Goal: Information Seeking & Learning: Learn about a topic

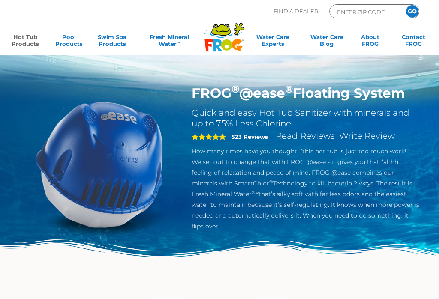
click at [24, 38] on link "Hot Tub Products" at bounding box center [26, 41] width 34 height 17
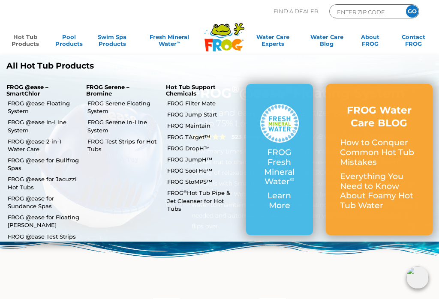
click at [37, 103] on link "FROG @ease Floating System" at bounding box center [44, 106] width 72 height 15
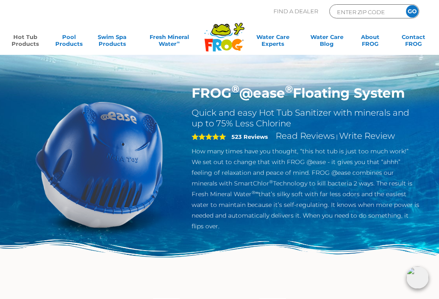
click at [22, 41] on link "Hot Tub Products" at bounding box center [26, 41] width 34 height 17
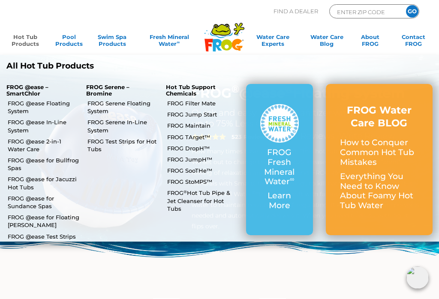
click at [26, 122] on link "FROG @ease In-Line System" at bounding box center [44, 125] width 72 height 15
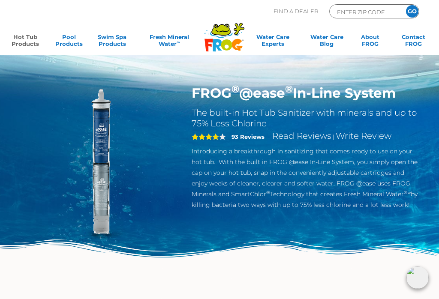
click at [26, 40] on link "Hot Tub Products" at bounding box center [26, 41] width 34 height 17
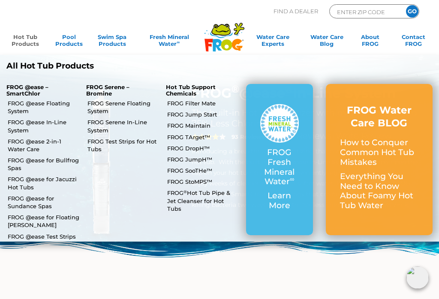
click at [206, 112] on link "FROG Jump Start" at bounding box center [203, 115] width 72 height 8
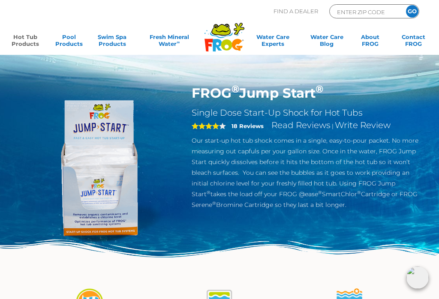
click at [27, 42] on link "Hot Tub Products" at bounding box center [26, 41] width 34 height 17
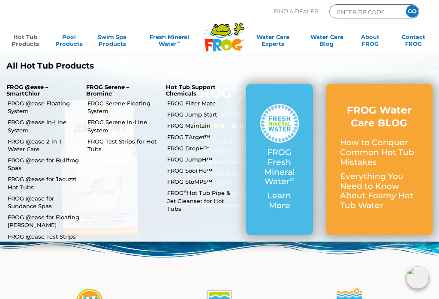
click at [29, 108] on link "FROG @ease Floating System" at bounding box center [44, 106] width 72 height 15
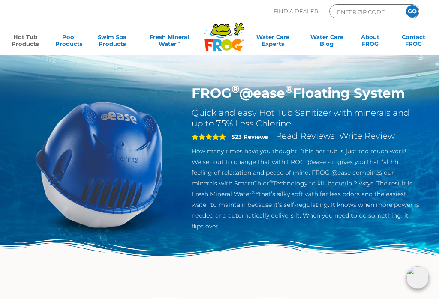
click at [32, 37] on link "Hot Tub Products" at bounding box center [26, 41] width 34 height 17
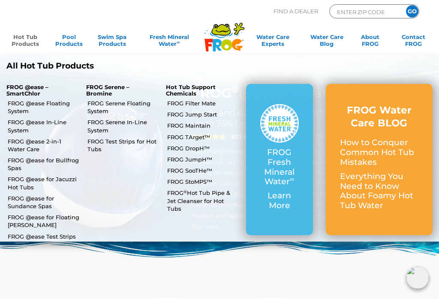
click at [195, 125] on link "FROG Maintain" at bounding box center [203, 126] width 72 height 8
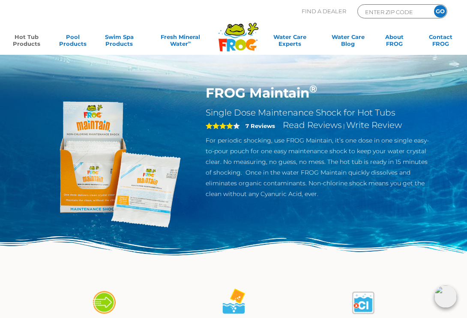
click at [26, 39] on link "Hot Tub Products" at bounding box center [27, 41] width 36 height 17
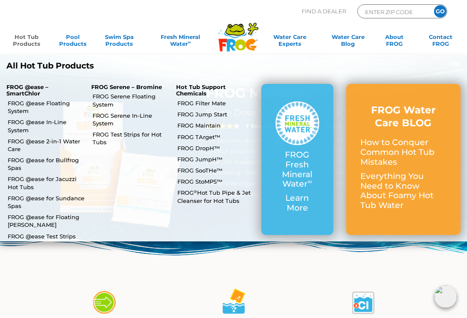
click at [214, 196] on link "FROG ® Hot Tub Pipe & Jet Cleanser for Hot Tubs" at bounding box center [215, 196] width 77 height 15
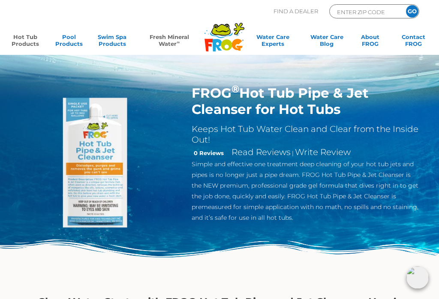
click at [169, 44] on link "Fresh Mineral Water ∞" at bounding box center [169, 41] width 61 height 17
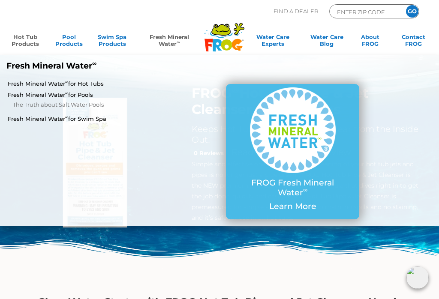
click at [42, 81] on link "Fresh Mineral Water ∞ for Hot Tubs" at bounding box center [77, 84] width 138 height 8
click at [26, 41] on link "Hot Tub Products" at bounding box center [26, 41] width 34 height 17
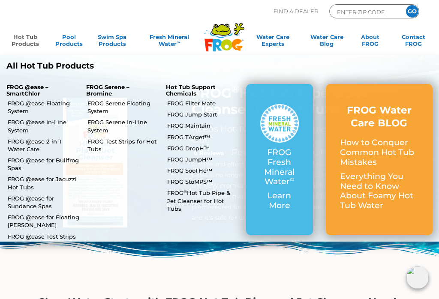
click at [196, 178] on link "FROG StoMPS™" at bounding box center [203, 182] width 72 height 8
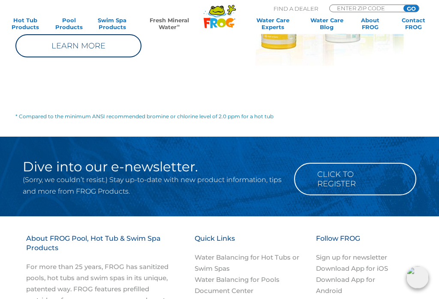
scroll to position [992, 0]
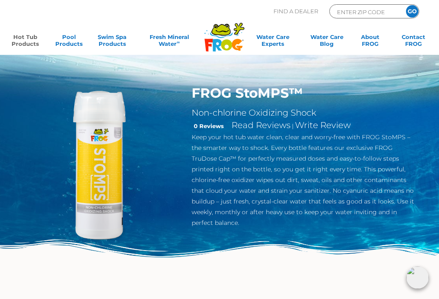
click at [27, 36] on link "Hot Tub Products" at bounding box center [26, 41] width 34 height 17
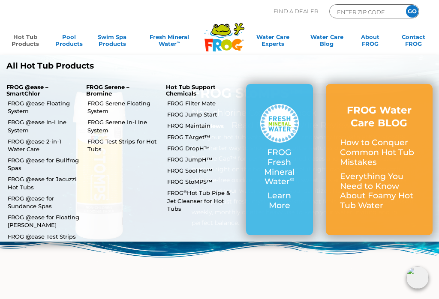
click at [198, 167] on link "FROG SooTHe™" at bounding box center [203, 171] width 72 height 8
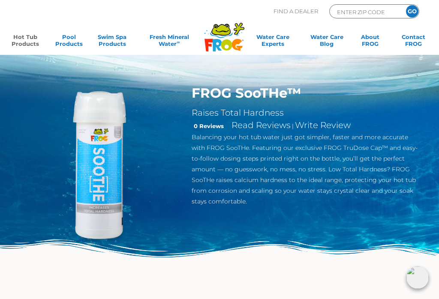
click at [28, 39] on link "Hot Tub Products" at bounding box center [26, 41] width 34 height 17
